Goal: Information Seeking & Learning: Find specific fact

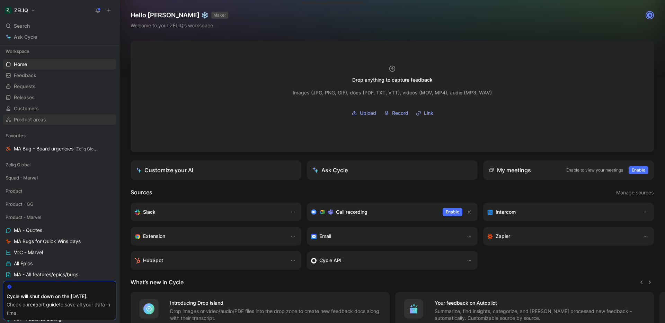
scroll to position [194, 0]
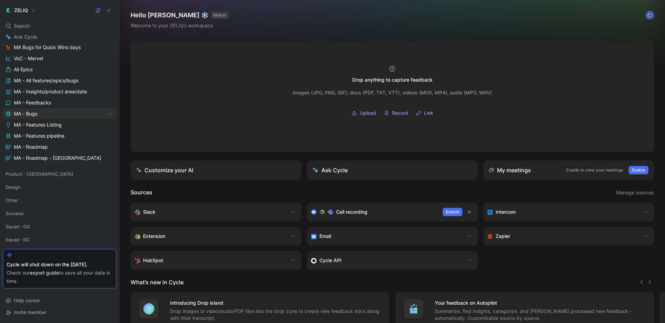
click at [54, 115] on link "MA - Bugs" at bounding box center [60, 114] width 114 height 10
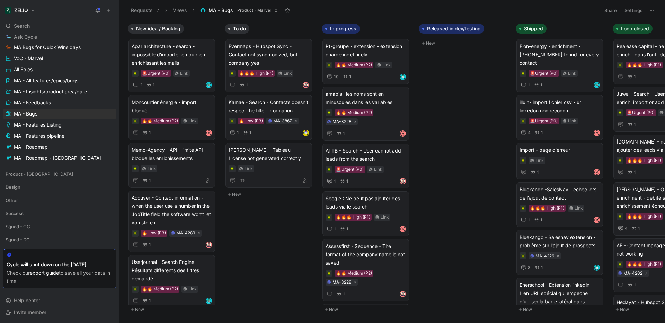
click at [632, 11] on button "Settings" at bounding box center [633, 11] width 24 height 10
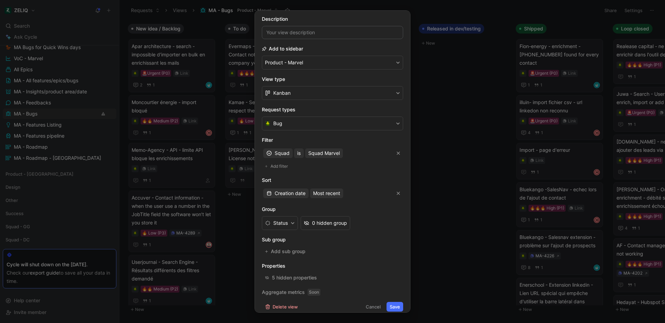
scroll to position [53, 0]
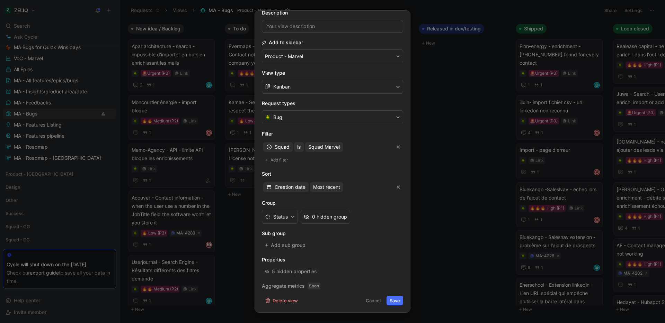
click at [438, 137] on div at bounding box center [332, 161] width 665 height 323
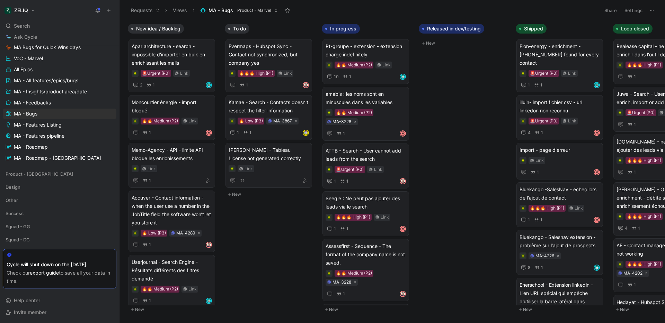
click at [650, 11] on icon at bounding box center [652, 11] width 6 height 6
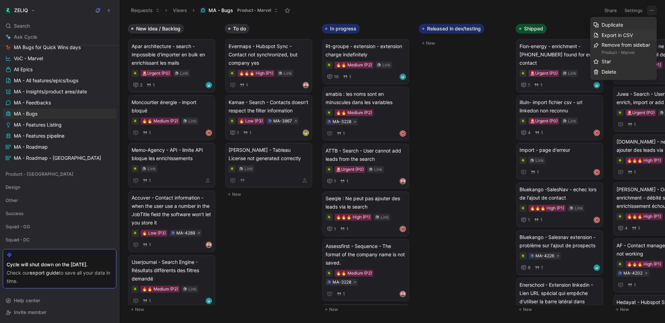
click at [640, 34] on div "Export in CSV" at bounding box center [627, 35] width 52 height 8
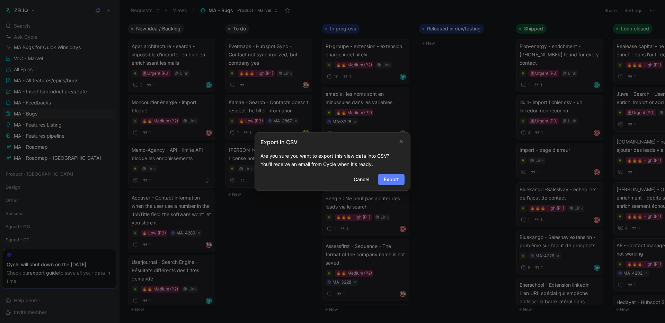
click at [403, 177] on button "Export" at bounding box center [391, 179] width 27 height 11
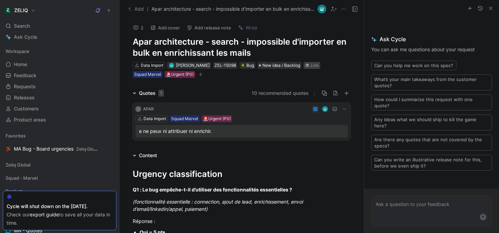
click at [320, 66] on div "Link" at bounding box center [311, 65] width 17 height 7
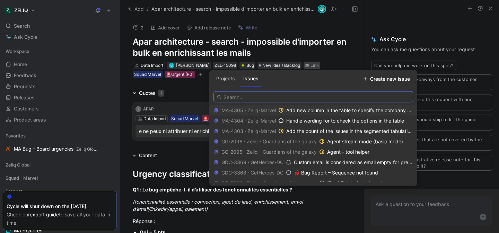
paste input "[URL][DOMAIN_NAME]"
type input "[URL][DOMAIN_NAME]"
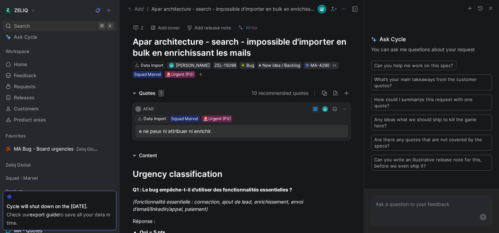
click at [24, 25] on span "Search" at bounding box center [22, 26] width 16 height 8
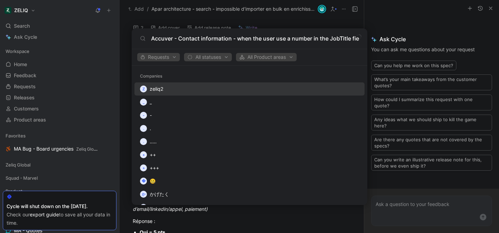
scroll to position [0, 95]
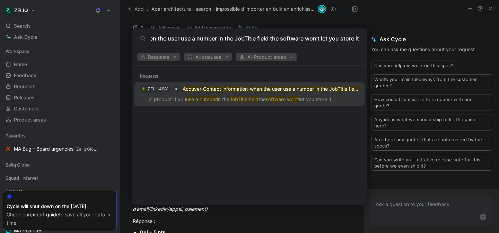
type input "Accuver - Contact information - when the user use a number in the JobTitle fiel…"
click at [218, 98] on p "in product If you use a number in the JobTitle field the software won’t let you…" at bounding box center [249, 100] width 226 height 10
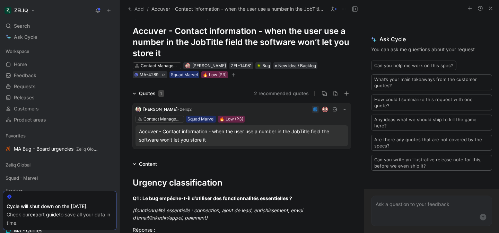
scroll to position [11, 0]
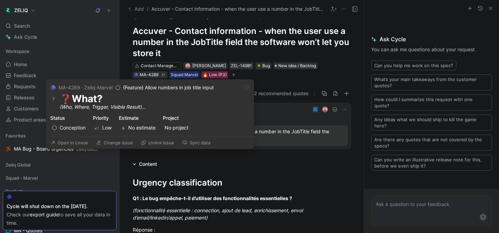
click at [86, 144] on button "Open in Linear" at bounding box center [69, 143] width 44 height 10
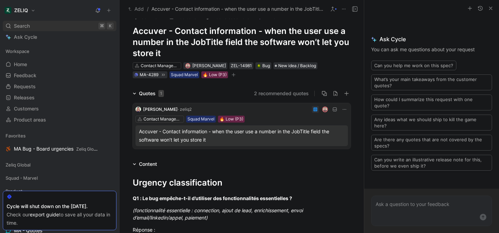
click at [38, 24] on div "Search ⌘ K" at bounding box center [60, 26] width 114 height 10
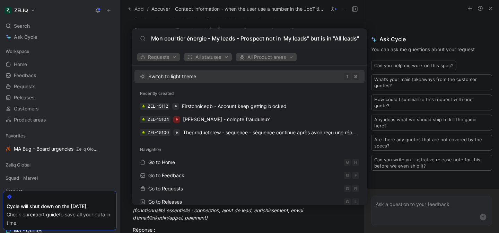
scroll to position [0, 57]
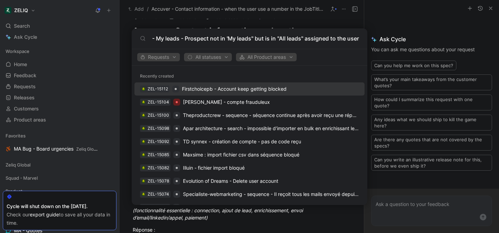
type input "Mon courtier énergie - My leads - Prospect not in 'My leads" but is in "All lea…"
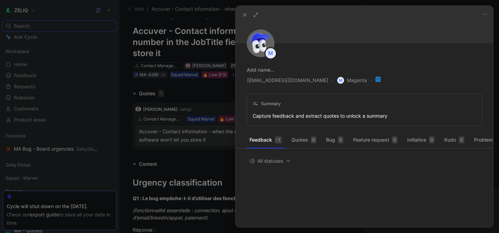
click at [34, 25] on div at bounding box center [249, 116] width 499 height 233
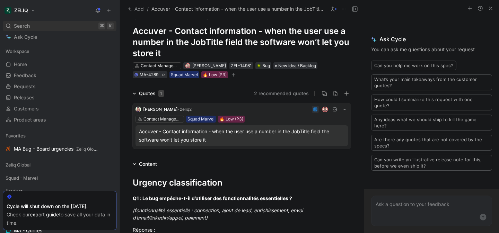
click at [54, 26] on div "Search ⌘ K" at bounding box center [60, 26] width 114 height 10
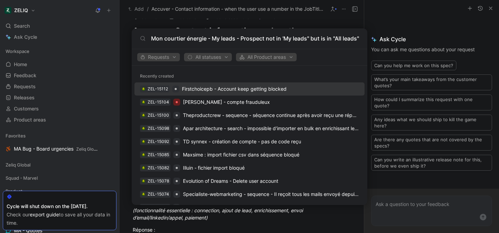
scroll to position [0, 57]
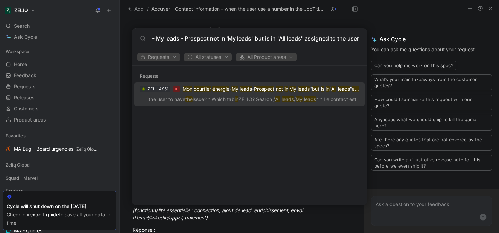
type input "Mon courtier énergie - My leads - Prospect not in 'My leads" but is in "All lea…"
click at [292, 41] on input "Mon courtier énergie - My leads - Prospect not in 'My leads" but is in "All lea…" at bounding box center [255, 38] width 208 height 8
click at [263, 96] on p "the user to have the issue? * Which tab in ZELIQ? Search / All leads / My leads…" at bounding box center [249, 100] width 226 height 10
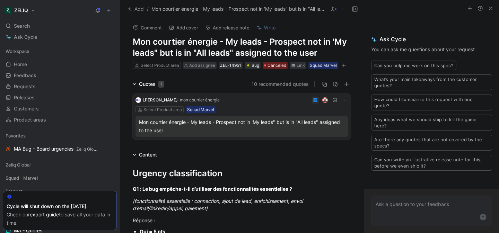
click at [141, 41] on h1 "Mon courtier énergie - My leads - Prospect not in 'My leads" but is in "All lea…" at bounding box center [242, 47] width 218 height 22
drag, startPoint x: 141, startPoint y: 41, endPoint x: 205, endPoint y: 39, distance: 64.4
click at [205, 39] on h1 "Mon courtier énergie - My leads - Prospect not in 'My leads" but is in "All lea…" at bounding box center [242, 47] width 218 height 22
copy h1 "Mon courtier énergie"
click at [60, 24] on div "Search ⌘ K" at bounding box center [60, 26] width 114 height 10
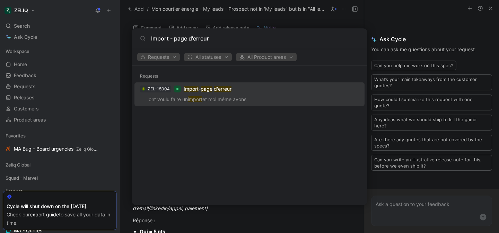
type input "Import - page d'erreur"
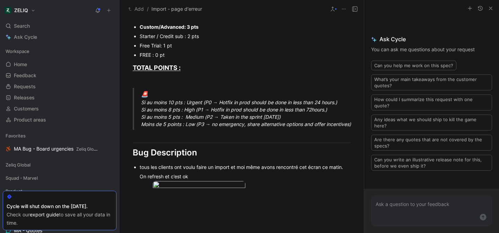
scroll to position [523, 0]
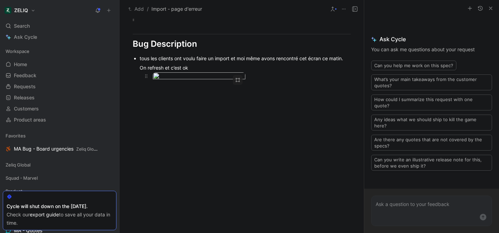
click at [199, 61] on body "ZELIQ Search ⌘ K Ask Cycle Workspace Home G then H Feedback G then F Requests G…" at bounding box center [249, 116] width 499 height 233
click at [213, 73] on img at bounding box center [249, 116] width 497 height 232
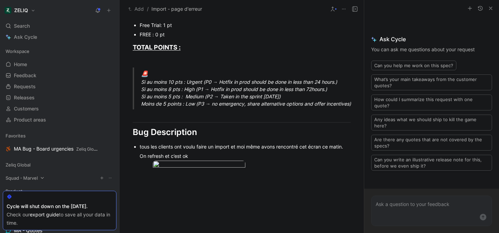
scroll to position [393, 0]
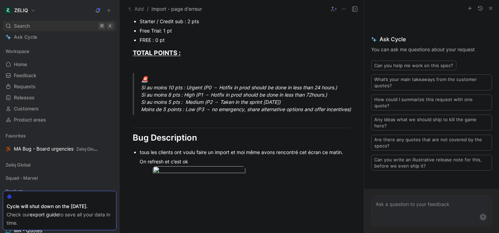
click at [29, 23] on span "Search" at bounding box center [22, 26] width 16 height 8
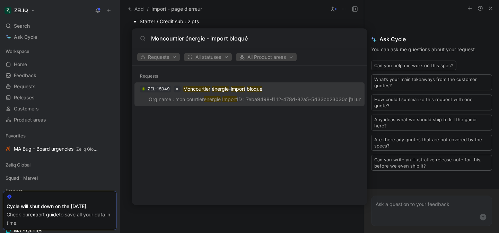
type input "Moncourtier énergie - import bloqué"
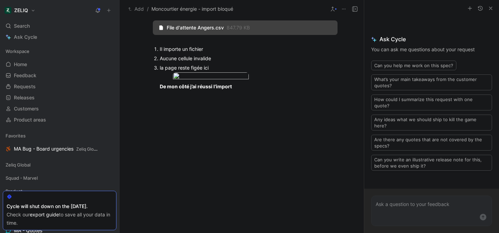
scroll to position [468, 0]
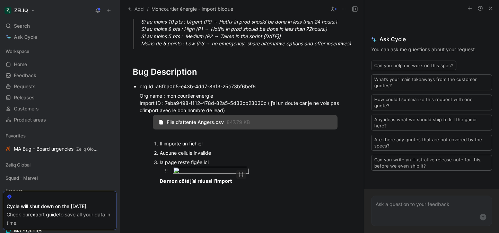
click at [205, 187] on body "ZELIQ Search ⌘ K Ask Cycle Workspace Home G then H Feedback G then F Requests G…" at bounding box center [249, 116] width 499 height 233
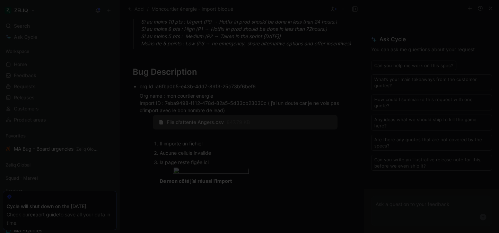
click at [205, 187] on img at bounding box center [249, 116] width 499 height 233
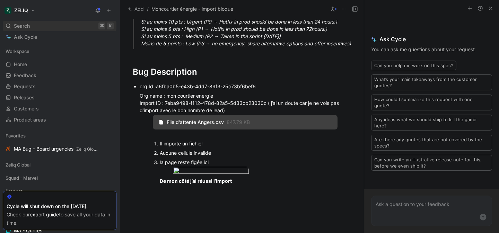
click at [45, 27] on div "Search ⌘ K" at bounding box center [60, 26] width 114 height 10
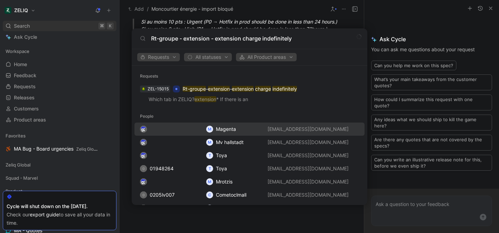
type input "Rt-groupe - extension - extension charge indefinitely"
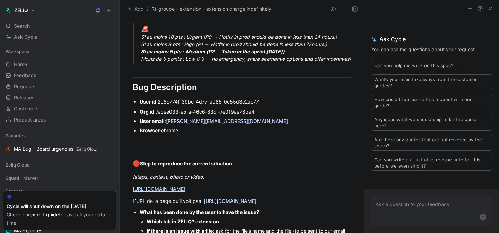
scroll to position [551, 0]
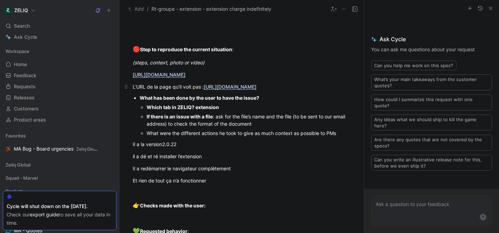
click at [220, 89] on u "https://www.linkedin.com/search/results/people/?keywords=xella+group&origin=CLU…" at bounding box center [230, 87] width 53 height 6
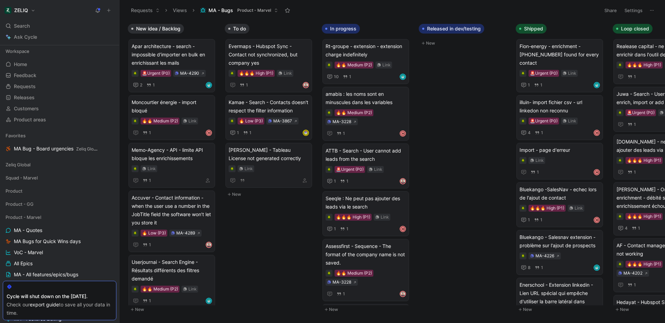
scroll to position [194, 0]
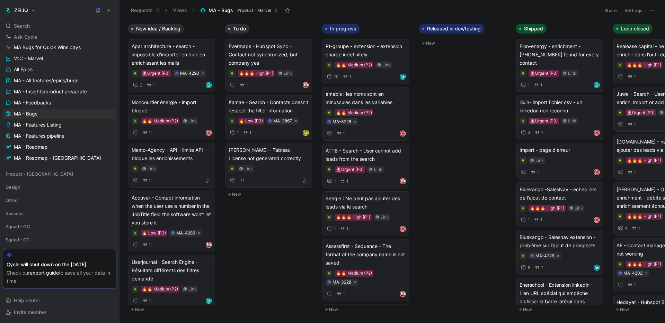
click at [630, 9] on button "Settings" at bounding box center [633, 11] width 24 height 10
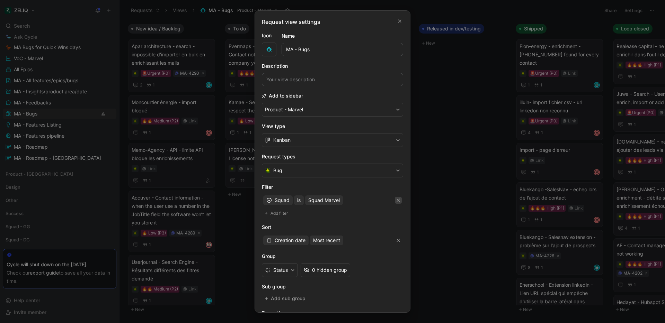
click at [397, 202] on icon "button" at bounding box center [398, 200] width 3 height 3
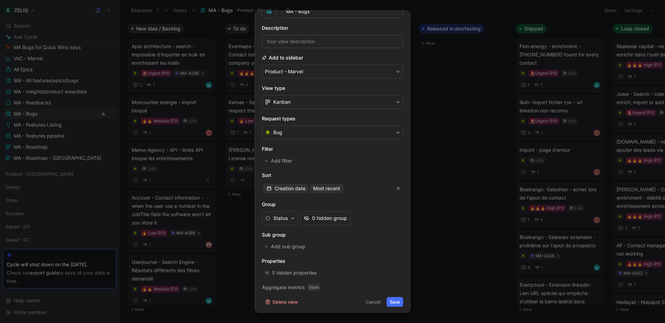
scroll to position [39, 0]
click at [391, 298] on button "Save" at bounding box center [394, 301] width 17 height 10
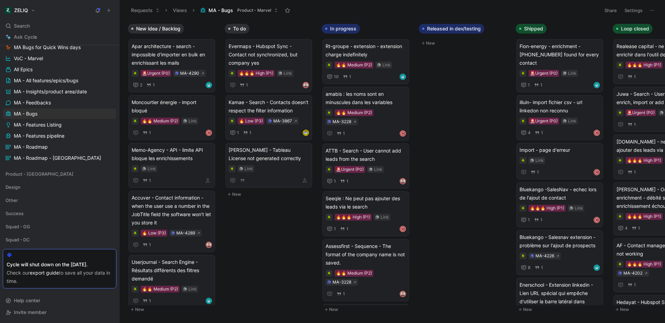
click at [638, 11] on button "Settings" at bounding box center [633, 11] width 24 height 10
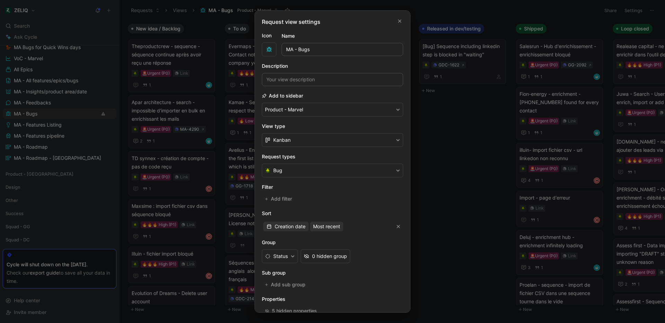
drag, startPoint x: 474, startPoint y: 161, endPoint x: 455, endPoint y: 132, distance: 34.6
click at [474, 161] on div at bounding box center [332, 161] width 665 height 323
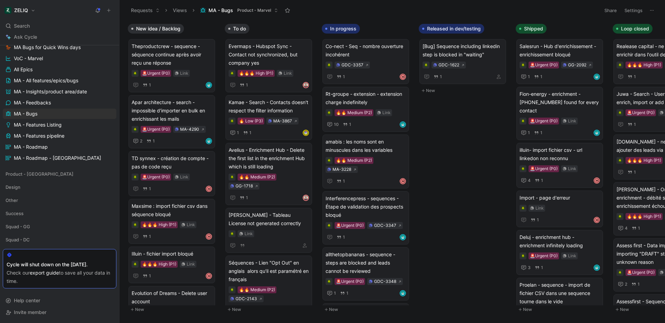
click at [651, 13] on button at bounding box center [652, 11] width 10 height 10
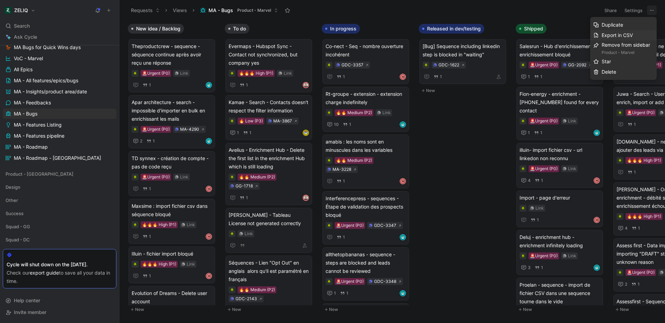
click at [625, 35] on span "Export in CSV" at bounding box center [616, 35] width 31 height 6
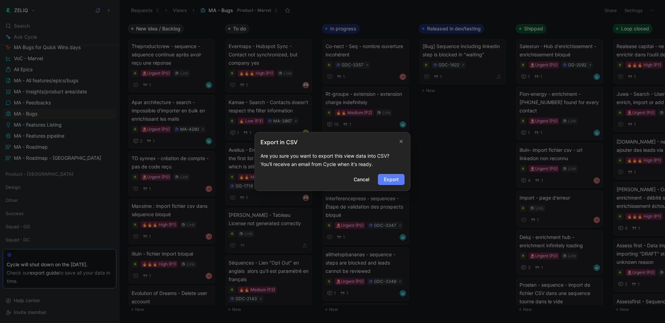
click at [386, 182] on span "Export" at bounding box center [391, 180] width 15 height 8
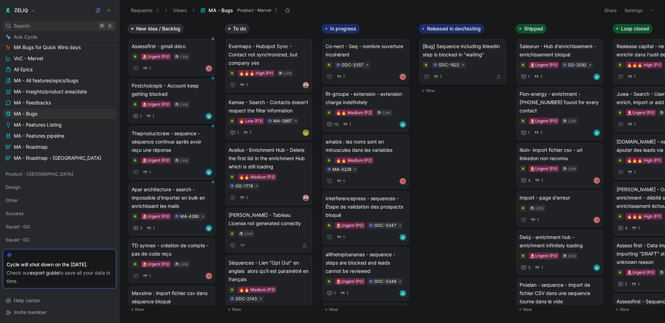
click at [31, 26] on div "Search ⌘ K" at bounding box center [60, 26] width 114 height 10
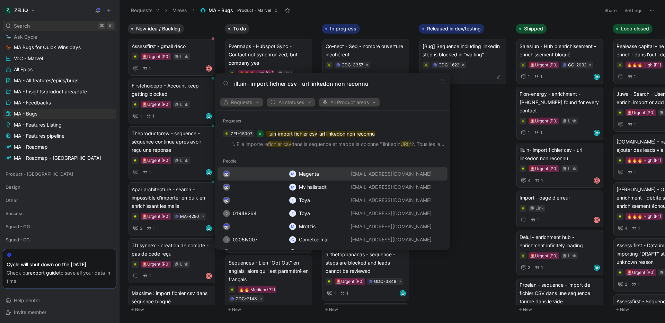
type input "illuin- import fichier csv - url linkedon non reconnu"
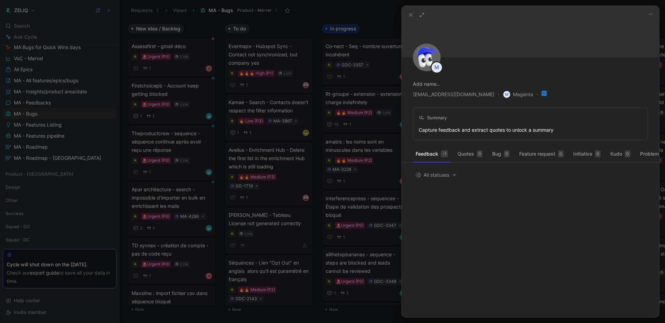
click at [57, 27] on div at bounding box center [332, 161] width 665 height 323
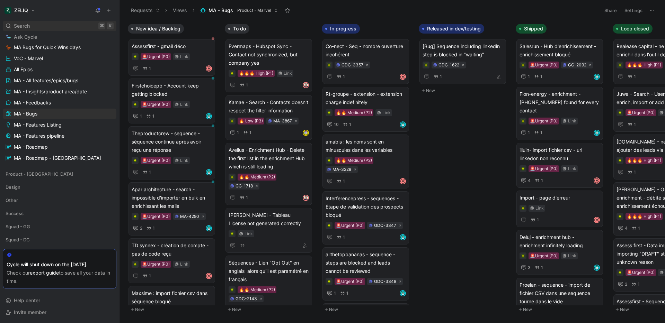
click at [60, 27] on div "Search ⌘ K" at bounding box center [60, 26] width 114 height 10
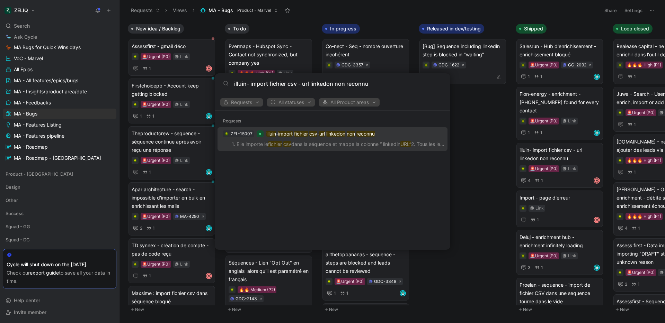
type input "illuin- import fichier csv - url linkedon non reconnu"
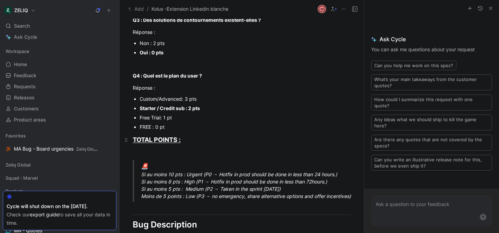
scroll to position [540, 0]
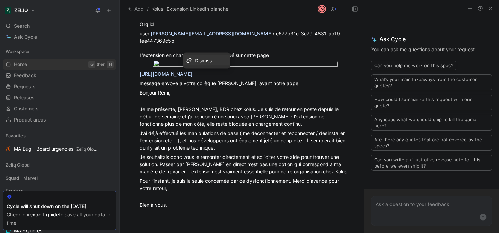
drag, startPoint x: 285, startPoint y: 65, endPoint x: 97, endPoint y: 61, distance: 187.4
click at [97, 61] on div "ZELIQ Search ⌘ K Ask Cycle Workspace Home G then H Feedback G then F Requests G…" at bounding box center [249, 116] width 499 height 233
copy link "https://www.linkedin.com/in/philippe-francois-59ba8b6a/"
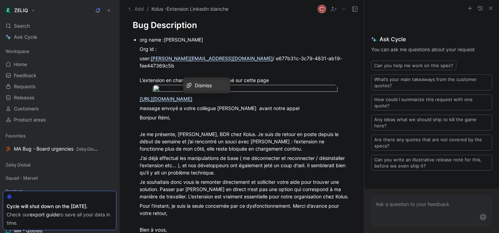
scroll to position [516, 0]
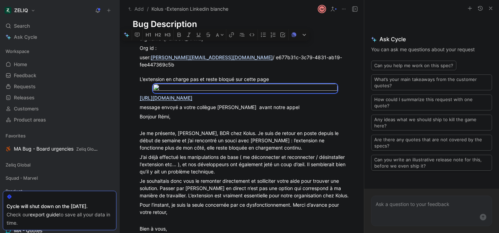
drag, startPoint x: 138, startPoint y: 39, endPoint x: 284, endPoint y: 93, distance: 155.8
click at [284, 93] on ul "org name :Kolus Org id : user: carla@kolus.io / e677b31c-3c79-4831-ab19-fee4473…" at bounding box center [241, 133] width 244 height 199
copy li "org name :Kolus Org id : user: carla@kolus.io / e677b31c-3c79-4831-ab19-fee4473…"
click at [277, 81] on body "ZELIQ Search ⌘ K Ask Cycle Workspace Home G then H Feedback G then F Requests G…" at bounding box center [249, 116] width 499 height 233
click at [277, 81] on div at bounding box center [249, 116] width 499 height 233
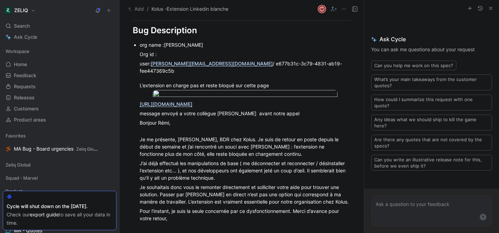
scroll to position [501, 0]
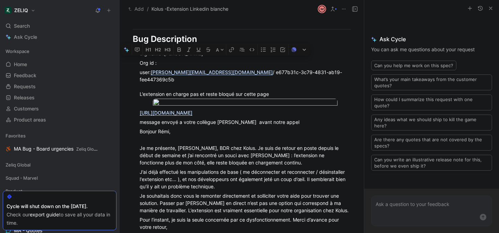
drag, startPoint x: 275, startPoint y: 87, endPoint x: 138, endPoint y: 53, distance: 140.8
click at [138, 53] on ul "org name :Kolus Org id : user: [PERSON_NAME][EMAIL_ADDRESS][DOMAIN_NAME] / e677…" at bounding box center [241, 148] width 244 height 199
copy li "org name :Kolus Org id : user: [PERSON_NAME][EMAIL_ADDRESS][DOMAIN_NAME] / e677…"
drag, startPoint x: 278, startPoint y: 102, endPoint x: 121, endPoint y: 101, distance: 156.9
click at [121, 101] on ul "org name :Kolus Org id : user: [PERSON_NAME][EMAIL_ADDRESS][DOMAIN_NAME] / e677…" at bounding box center [241, 148] width 244 height 199
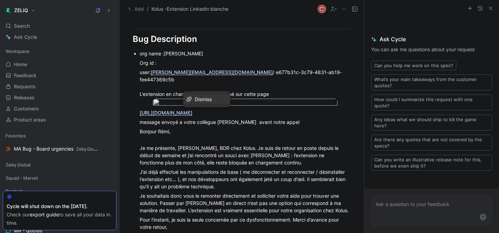
copy link "[URL][DOMAIN_NAME]"
